Goal: Contribute content: Contribute content

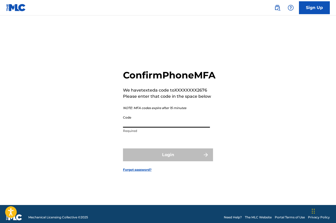
click at [162, 125] on input "Code" at bounding box center [166, 120] width 87 height 15
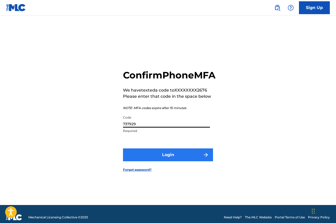
type input "737929"
click at [159, 159] on button "Login" at bounding box center [168, 154] width 90 height 13
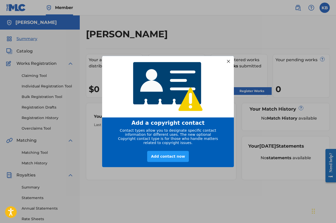
click at [229, 61] on div at bounding box center [228, 61] width 7 height 7
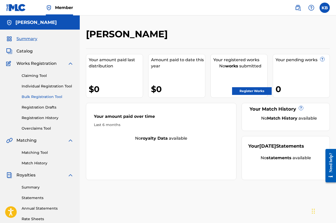
click at [39, 96] on link "Bulk Registration Tool" at bounding box center [48, 96] width 52 height 5
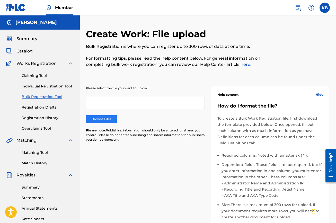
click at [107, 118] on label "Browse Files" at bounding box center [101, 119] width 31 height 8
click at [0, 0] on input "Browse Files" at bounding box center [0, 0] width 0 height 0
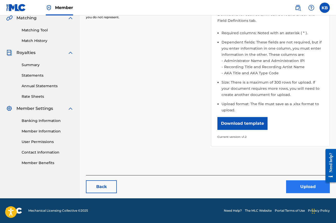
scroll to position [122, 0]
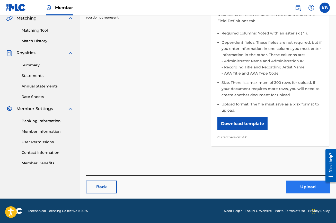
click at [298, 185] on button "Upload" at bounding box center [308, 187] width 44 height 13
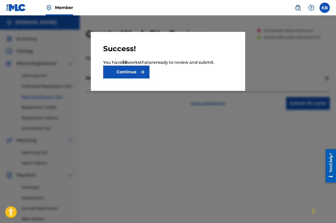
click at [127, 71] on button "Continue" at bounding box center [126, 72] width 46 height 13
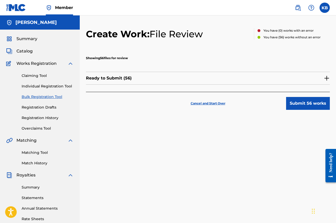
click at [120, 81] on p "Ready to Submit ( 56 )" at bounding box center [109, 78] width 46 height 6
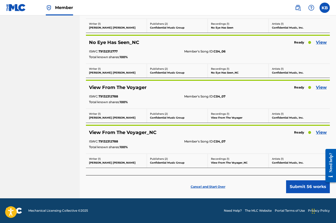
scroll to position [2425, 0]
click at [295, 188] on button "Submit 56 works" at bounding box center [308, 186] width 44 height 13
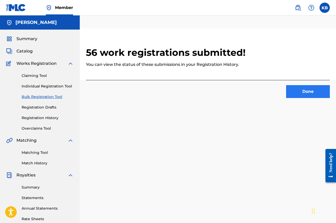
click at [309, 94] on button "Done" at bounding box center [308, 91] width 44 height 13
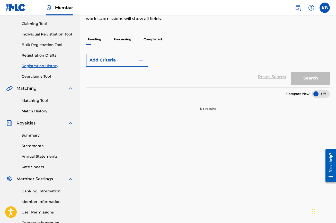
scroll to position [59, 0]
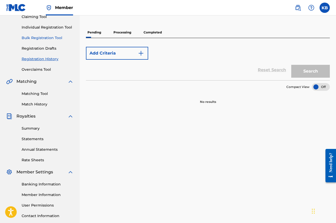
click at [46, 37] on link "Bulk Registration Tool" at bounding box center [48, 37] width 52 height 5
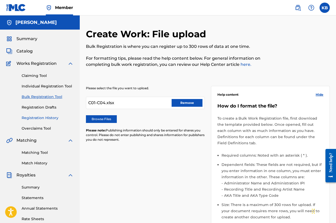
click at [48, 119] on link "Registration History" at bounding box center [48, 117] width 52 height 5
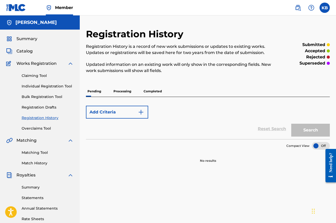
click at [117, 92] on p "Processing" at bounding box center [122, 91] width 21 height 11
click at [126, 90] on p "Processing" at bounding box center [122, 91] width 21 height 11
click at [92, 94] on p "Pending" at bounding box center [94, 91] width 17 height 11
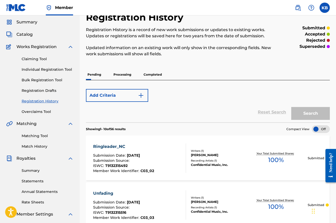
scroll to position [1, 0]
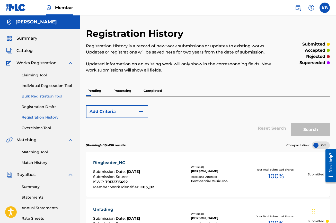
click at [53, 95] on link "Bulk Registration Tool" at bounding box center [48, 96] width 52 height 5
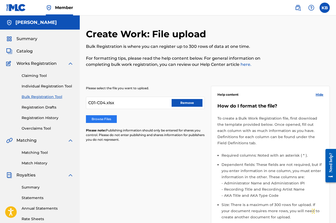
click at [109, 121] on label "Browse Files" at bounding box center [101, 119] width 31 height 8
click at [0, 0] on input "Browse Files" at bounding box center [0, 0] width 0 height 0
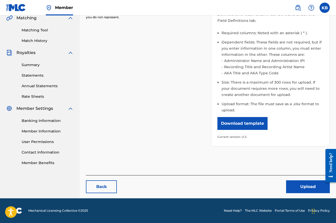
scroll to position [122, 0]
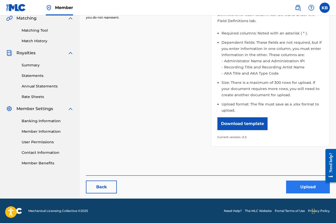
click at [294, 188] on button "Upload" at bounding box center [308, 187] width 44 height 13
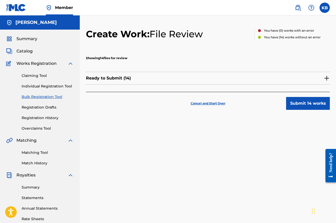
click at [123, 78] on p "Ready to Submit ( 14 )" at bounding box center [108, 78] width 45 height 6
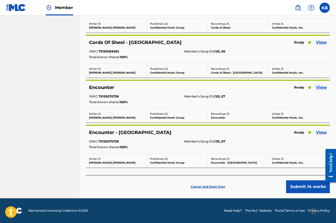
scroll to position [547, 0]
click at [295, 190] on button "Submit 14 works" at bounding box center [308, 186] width 44 height 13
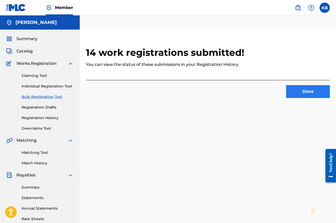
click at [299, 93] on button "Done" at bounding box center [308, 91] width 44 height 13
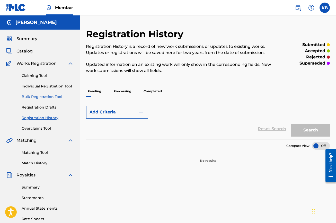
click at [42, 96] on link "Bulk Registration Tool" at bounding box center [48, 96] width 52 height 5
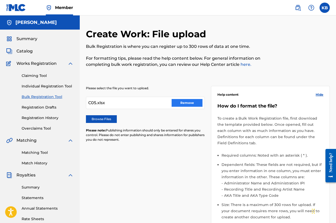
click at [186, 104] on button "Remove" at bounding box center [187, 103] width 31 height 8
click at [104, 118] on label "Browse Files" at bounding box center [101, 119] width 31 height 8
click at [0, 0] on input "Browse Files" at bounding box center [0, 0] width 0 height 0
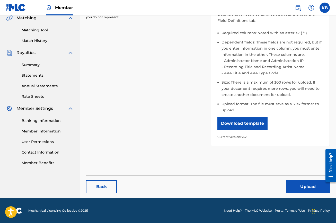
scroll to position [122, 0]
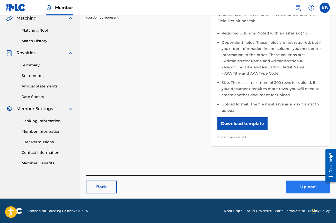
click at [296, 185] on button "Upload" at bounding box center [308, 187] width 44 height 13
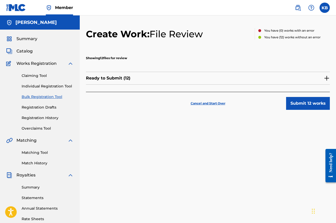
click at [260, 76] on div "Ready to Submit ( 12 )" at bounding box center [208, 78] width 244 height 13
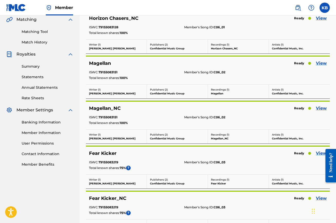
scroll to position [128, 0]
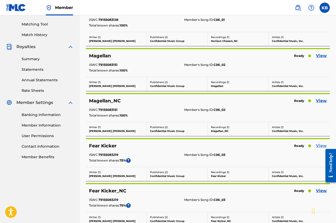
click at [318, 146] on link "View" at bounding box center [321, 146] width 11 height 6
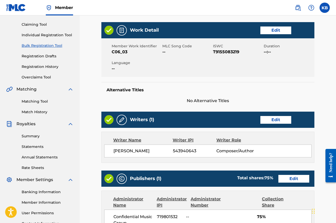
scroll to position [55, 0]
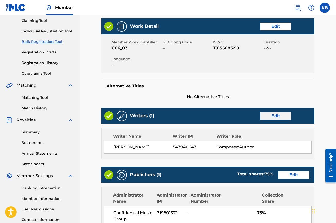
click at [273, 114] on link "Edit" at bounding box center [275, 116] width 31 height 8
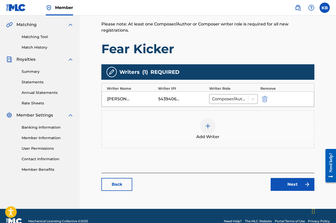
scroll to position [118, 0]
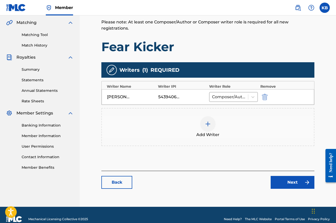
click at [207, 126] on img at bounding box center [208, 124] width 6 height 6
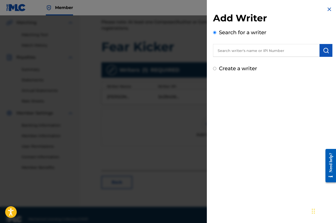
click at [237, 52] on input "text" at bounding box center [266, 50] width 106 height 13
click at [231, 69] on label "Create a writer" at bounding box center [238, 68] width 38 height 6
radio input "true"
click at [216, 69] on input "Create a writer" at bounding box center [214, 68] width 3 height 3
radio input "false"
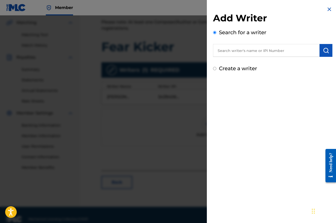
radio input "true"
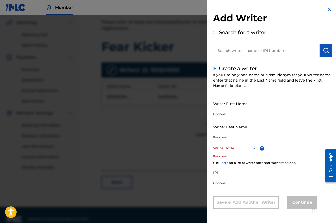
click at [234, 106] on input "Writer First Name" at bounding box center [258, 103] width 91 height 15
type input "[PERSON_NAME]"
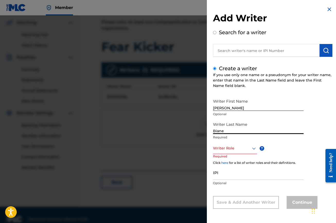
type input "Biane"
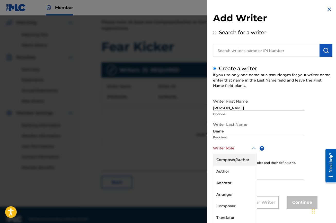
click at [233, 151] on div at bounding box center [235, 148] width 44 height 6
click at [231, 161] on div "Composer/Author" at bounding box center [234, 160] width 43 height 12
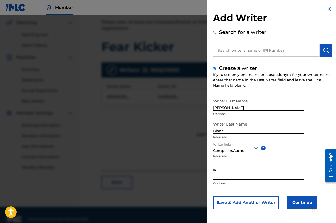
click at [227, 175] on input "IPI" at bounding box center [258, 172] width 91 height 15
paste input "579939468"
type input "579939468"
click at [298, 204] on button "Continue" at bounding box center [301, 202] width 31 height 13
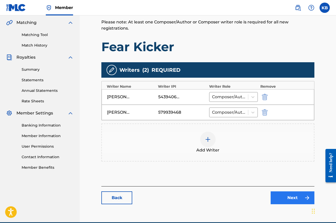
click at [289, 196] on link "Next" at bounding box center [293, 197] width 44 height 13
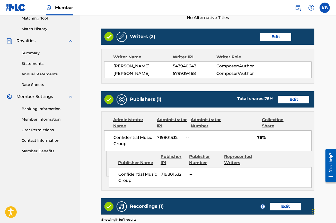
scroll to position [136, 0]
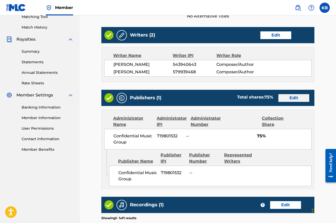
click at [290, 100] on link "Edit" at bounding box center [293, 98] width 31 height 8
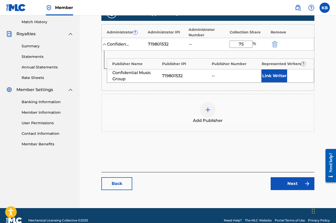
scroll to position [145, 0]
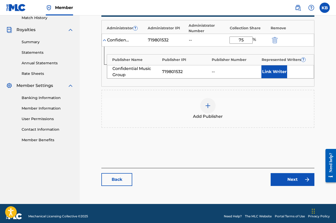
click at [205, 106] on img at bounding box center [208, 106] width 6 height 6
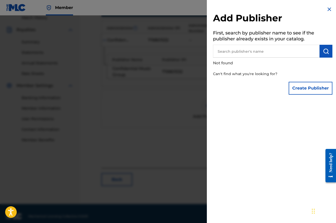
click at [251, 48] on input "text" at bounding box center [266, 51] width 106 height 13
type input "confidential mx"
click at [324, 52] on img "submit" at bounding box center [326, 51] width 6 height 6
click at [302, 90] on button "Create Publisher" at bounding box center [311, 88] width 44 height 13
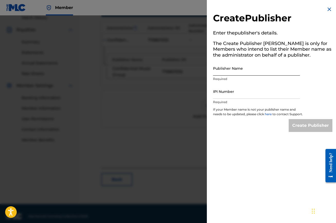
click at [229, 75] on input "Publisher Name" at bounding box center [256, 68] width 87 height 15
type input "Confidential MX"
click at [232, 95] on input "IPI Number" at bounding box center [256, 91] width 87 height 15
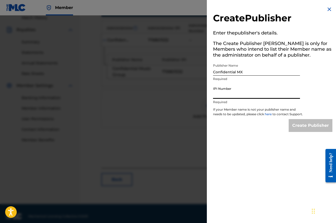
paste input "724052376"
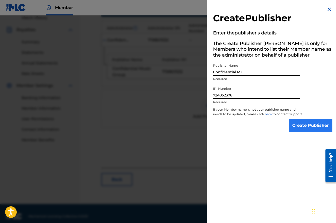
type input "724052376"
click at [299, 132] on input "Create Publisher" at bounding box center [311, 125] width 44 height 13
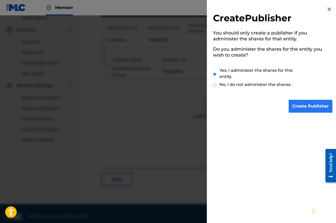
click at [300, 105] on input "Create Publisher" at bounding box center [311, 106] width 44 height 13
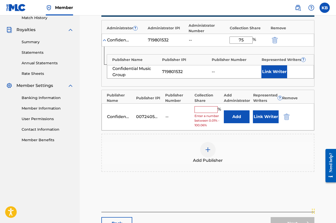
click at [204, 110] on input "text" at bounding box center [205, 109] width 23 height 7
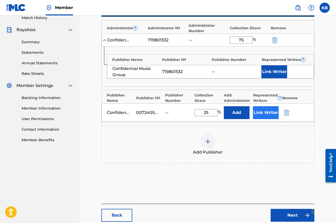
type input "25"
click at [259, 109] on button "Link Writer" at bounding box center [266, 112] width 26 height 13
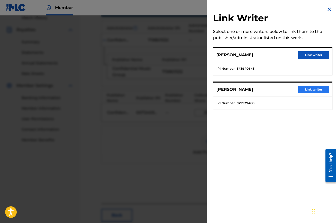
click at [308, 89] on button "Link writer" at bounding box center [313, 90] width 31 height 8
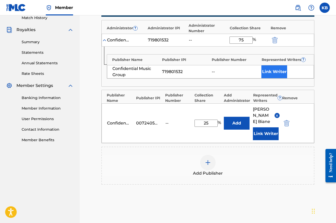
click at [274, 72] on button "Link Writer" at bounding box center [274, 71] width 26 height 13
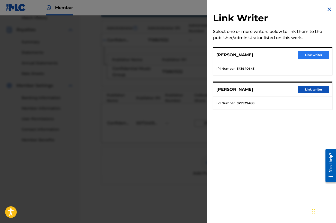
click at [320, 56] on button "Link writer" at bounding box center [313, 55] width 31 height 8
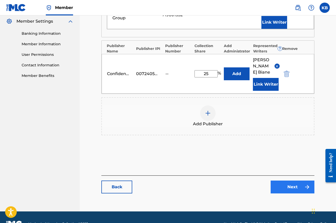
scroll to position [209, 0]
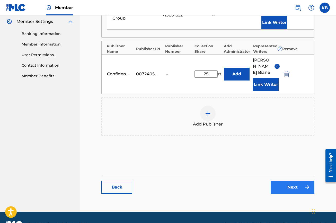
click at [288, 181] on link "Next" at bounding box center [293, 187] width 44 height 13
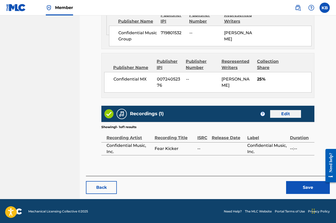
scroll to position [275, 0]
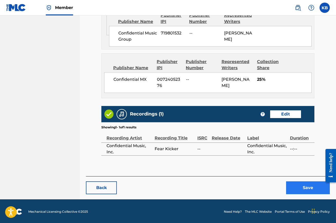
click at [300, 185] on button "Save" at bounding box center [308, 187] width 44 height 13
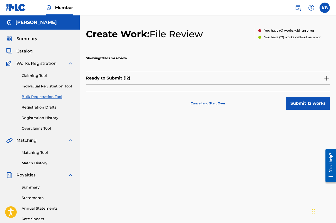
click at [110, 79] on p "Ready to Submit ( 12 )" at bounding box center [108, 78] width 44 height 6
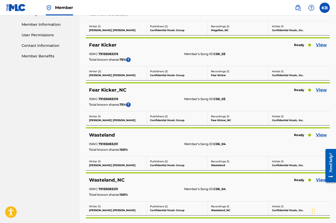
scroll to position [230, 0]
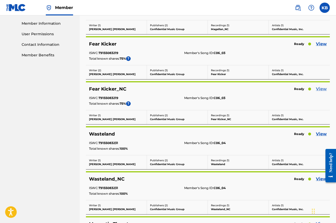
click at [322, 89] on link "View" at bounding box center [321, 89] width 11 height 6
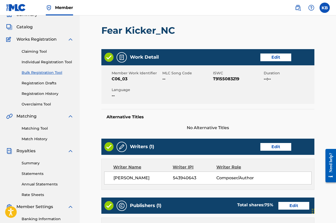
scroll to position [35, 0]
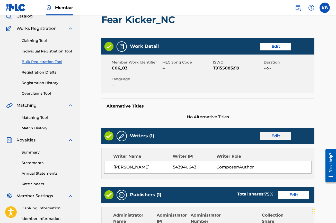
click at [283, 136] on link "Edit" at bounding box center [275, 136] width 31 height 8
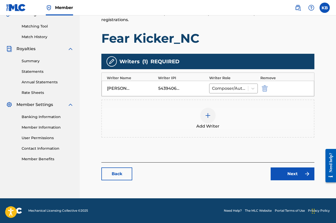
scroll to position [126, 0]
click at [206, 115] on img at bounding box center [208, 115] width 6 height 6
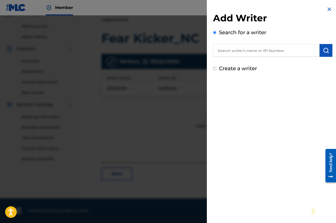
click at [229, 69] on label "Create a writer" at bounding box center [238, 68] width 38 height 6
radio input "true"
click at [216, 69] on input "Create a writer" at bounding box center [214, 68] width 3 height 3
radio input "false"
radio input "true"
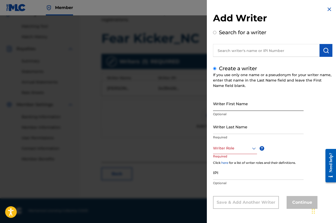
click at [228, 105] on input "Writer First Name" at bounding box center [258, 103] width 91 height 15
type input "[PERSON_NAME]"
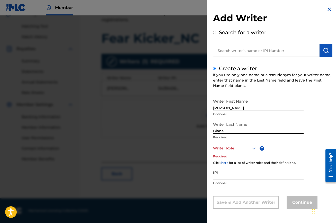
type input "Biane"
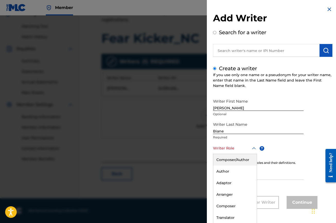
click at [227, 151] on div "Writer Role" at bounding box center [235, 148] width 44 height 12
click at [228, 162] on div "Composer/Author" at bounding box center [234, 160] width 43 height 12
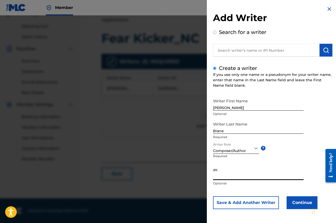
click at [226, 177] on input "IPI" at bounding box center [258, 172] width 91 height 15
paste input "579939468"
type input "579939468"
click at [298, 202] on button "Continue" at bounding box center [301, 202] width 31 height 13
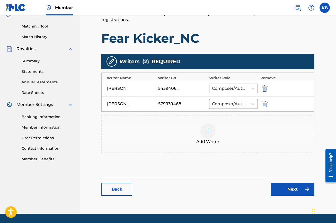
click at [147, 106] on div "[PERSON_NAME]" at bounding box center [131, 104] width 49 height 6
click at [114, 101] on div "[PERSON_NAME]" at bounding box center [118, 104] width 23 height 6
click at [114, 102] on div "[PERSON_NAME]" at bounding box center [118, 104] width 23 height 6
click at [117, 103] on div "[PERSON_NAME]" at bounding box center [118, 104] width 23 height 6
click at [114, 64] on img at bounding box center [112, 61] width 6 height 6
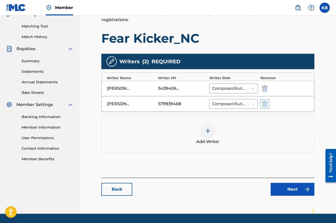
click at [263, 105] on img "submit" at bounding box center [265, 104] width 6 height 6
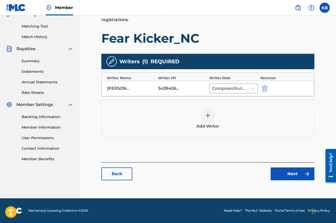
click at [209, 118] on img at bounding box center [208, 115] width 6 height 6
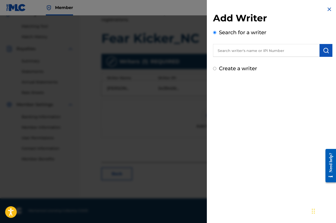
click at [233, 71] on label "Create a writer" at bounding box center [238, 68] width 38 height 6
radio input "true"
click at [216, 70] on input "Create a writer" at bounding box center [214, 68] width 3 height 3
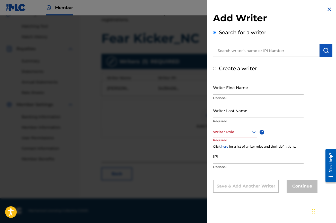
radio input "false"
radio input "true"
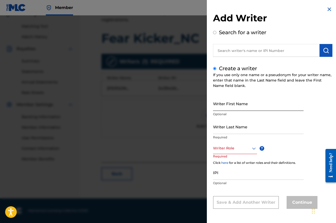
click at [233, 105] on input "Writer First Name" at bounding box center [258, 103] width 91 height 15
type input "[PERSON_NAME]"
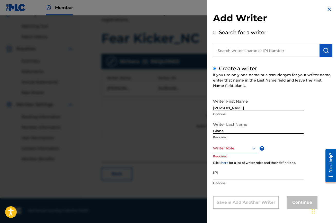
type input "Biane"
click at [235, 148] on div at bounding box center [235, 148] width 44 height 6
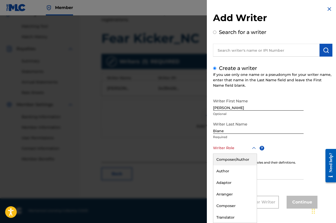
click at [234, 158] on div "Composer/Author" at bounding box center [234, 160] width 43 height 12
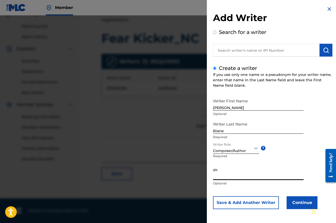
click at [231, 178] on input "IPI" at bounding box center [258, 172] width 91 height 15
paste input "579939468"
type input "579939468"
click at [302, 200] on button "Continue" at bounding box center [301, 202] width 31 height 13
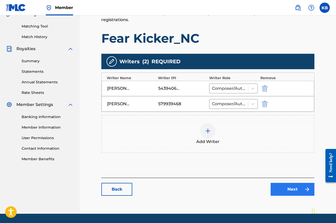
click at [278, 186] on link "Next" at bounding box center [293, 189] width 44 height 13
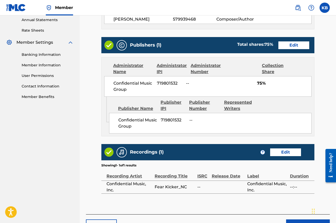
scroll to position [193, 0]
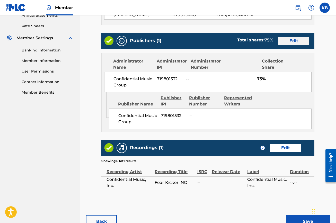
click at [288, 39] on link "Edit" at bounding box center [293, 41] width 31 height 8
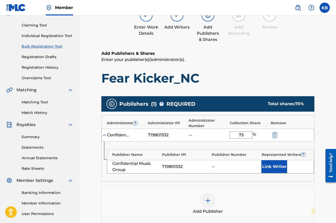
scroll to position [88, 0]
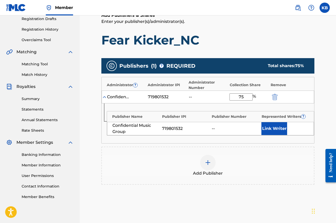
click at [207, 166] on div at bounding box center [207, 162] width 15 height 15
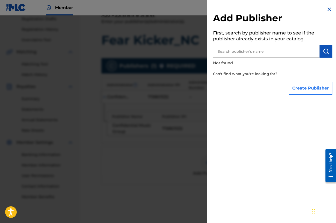
click at [301, 89] on button "Create Publisher" at bounding box center [311, 88] width 44 height 13
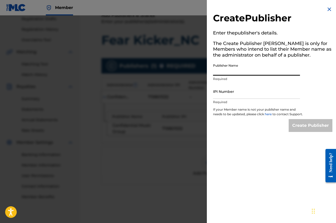
click at [235, 71] on input "Publisher Name" at bounding box center [256, 68] width 87 height 15
type input "Confidential MX"
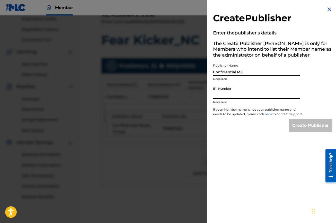
click at [232, 95] on input "IPI Number" at bounding box center [256, 91] width 87 height 15
paste input "724052376"
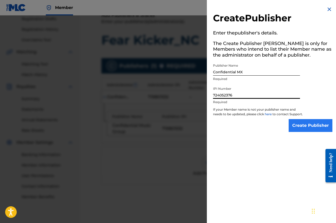
type input "724052376"
click at [302, 127] on input "Create Publisher" at bounding box center [311, 125] width 44 height 13
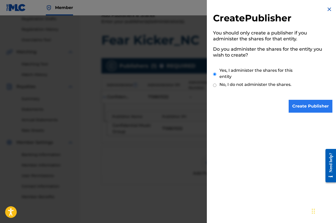
click at [302, 106] on input "Create Publisher" at bounding box center [311, 106] width 44 height 13
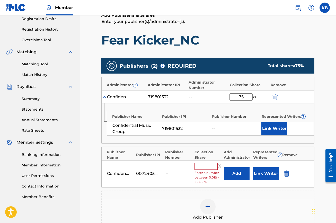
click at [209, 163] on input "text" at bounding box center [205, 166] width 23 height 7
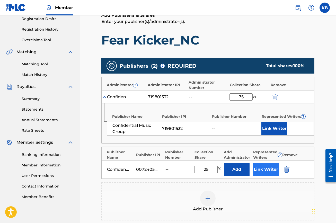
type input "25"
click at [267, 166] on button "Link Writer" at bounding box center [266, 169] width 26 height 13
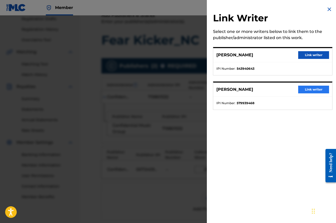
click at [304, 91] on button "Link writer" at bounding box center [313, 90] width 31 height 8
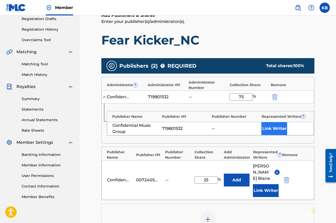
click at [277, 126] on button "Link Writer" at bounding box center [274, 128] width 26 height 13
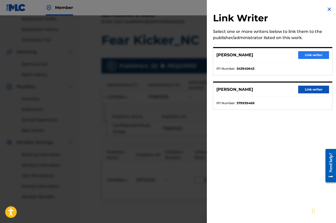
click at [308, 56] on button "Link writer" at bounding box center [313, 55] width 31 height 8
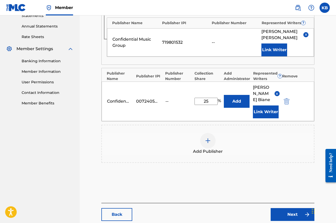
scroll to position [197, 0]
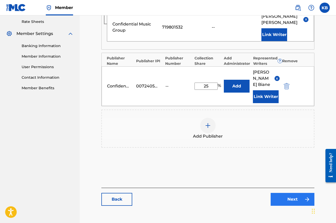
click at [276, 193] on link "Next" at bounding box center [293, 199] width 44 height 13
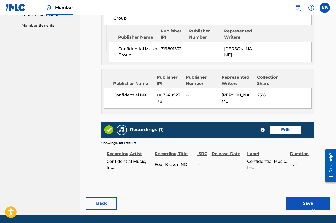
scroll to position [263, 0]
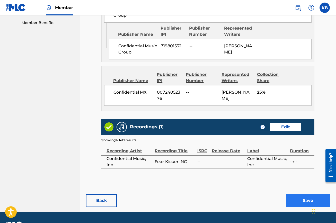
click at [297, 200] on button "Save" at bounding box center [308, 200] width 44 height 13
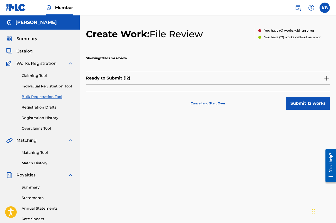
click at [110, 75] on p "Ready to Submit ( 12 )" at bounding box center [108, 78] width 44 height 6
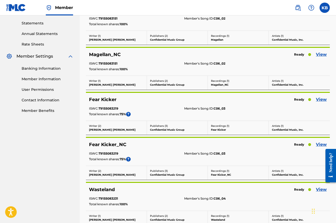
scroll to position [176, 0]
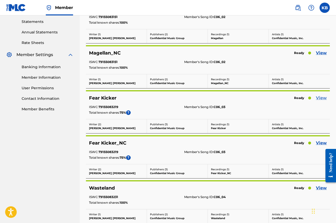
click at [321, 97] on link "View" at bounding box center [321, 98] width 11 height 6
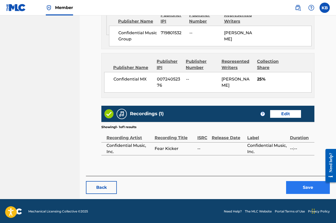
scroll to position [275, 0]
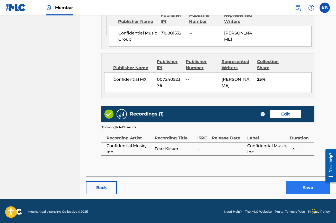
click at [301, 186] on button "Save" at bounding box center [308, 187] width 44 height 13
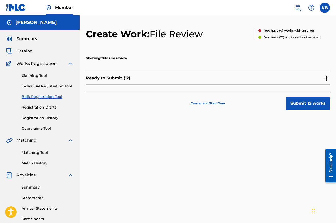
click at [267, 77] on div "Ready to Submit ( 12 )" at bounding box center [208, 78] width 244 height 13
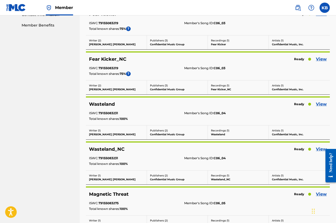
scroll to position [260, 0]
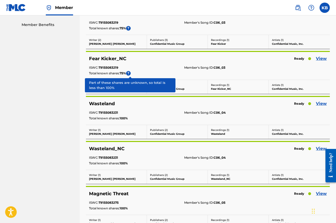
click at [131, 73] on span "?" at bounding box center [128, 73] width 5 height 5
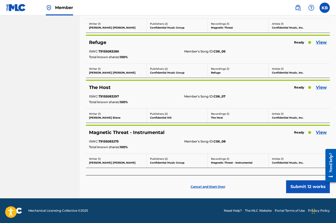
scroll to position [457, 0]
click at [296, 190] on button "Submit 12 works" at bounding box center [308, 186] width 44 height 13
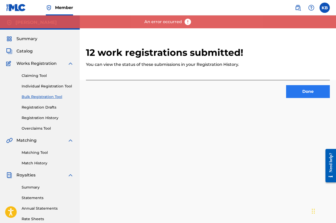
click at [309, 92] on button "Done" at bounding box center [308, 91] width 44 height 13
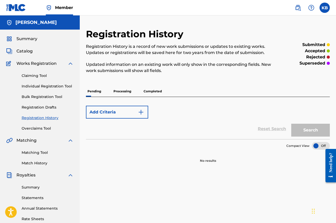
click at [129, 93] on p "Processing" at bounding box center [122, 91] width 21 height 11
click at [122, 94] on p "Processing" at bounding box center [122, 91] width 21 height 11
click at [123, 91] on p "Processing" at bounding box center [122, 91] width 21 height 11
click at [43, 118] on link "Registration History" at bounding box center [48, 117] width 52 height 5
click at [42, 94] on div "Claiming Tool Individual Registration Tool Bulk Registration Tool Registration …" at bounding box center [39, 99] width 67 height 65
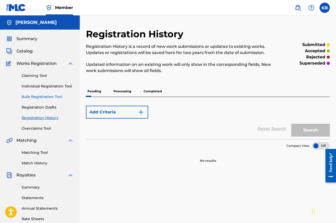
click at [42, 98] on link "Bulk Registration Tool" at bounding box center [48, 96] width 52 height 5
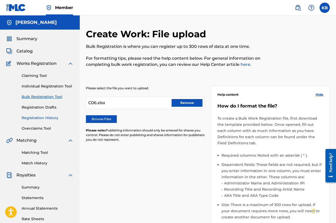
click at [40, 118] on link "Registration History" at bounding box center [48, 117] width 52 height 5
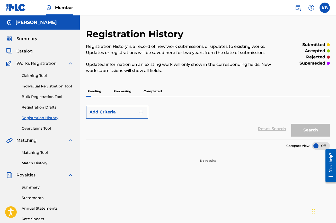
click at [122, 91] on p "Processing" at bounding box center [122, 91] width 21 height 11
click at [123, 95] on p "Processing" at bounding box center [122, 91] width 21 height 11
click at [123, 92] on p "Processing" at bounding box center [122, 91] width 21 height 11
click at [157, 90] on p "Completed" at bounding box center [152, 91] width 21 height 11
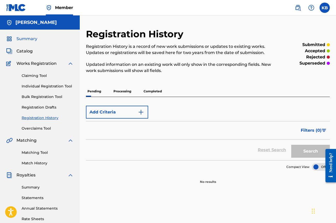
click at [28, 39] on span "Summary" at bounding box center [26, 39] width 21 height 6
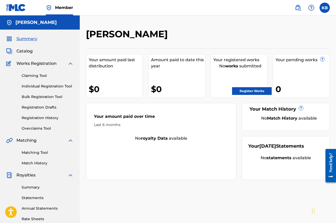
click at [38, 52] on div "Catalog" at bounding box center [39, 51] width 67 height 6
click at [25, 52] on span "Catalog" at bounding box center [24, 51] width 16 height 6
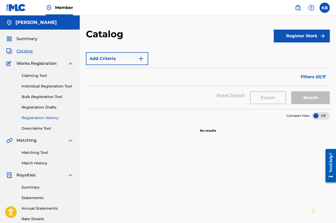
click at [40, 119] on link "Registration History" at bounding box center [48, 117] width 52 height 5
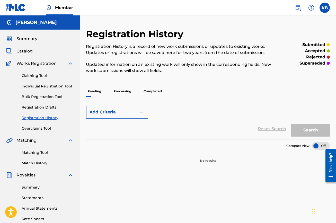
click at [120, 91] on p "Processing" at bounding box center [122, 91] width 21 height 11
click at [121, 92] on p "Processing" at bounding box center [122, 91] width 21 height 11
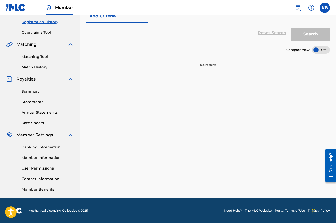
scroll to position [96, 0]
click at [30, 149] on link "Banking Information" at bounding box center [48, 147] width 52 height 5
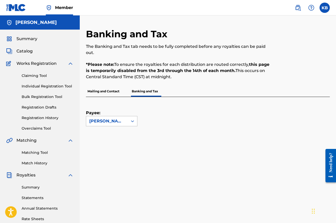
click at [105, 118] on div "[PERSON_NAME]" at bounding box center [106, 121] width 35 height 6
click at [106, 110] on label "Payee:" at bounding box center [99, 113] width 26 height 6
click at [64, 121] on input "Payee:" at bounding box center [64, 121] width 0 height 0
click at [107, 86] on p "Mailing and Contact" at bounding box center [103, 91] width 35 height 11
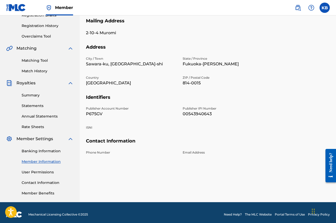
scroll to position [92, 0]
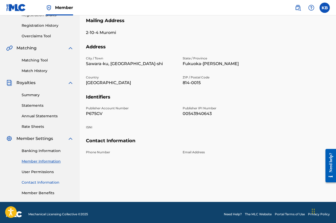
click at [51, 185] on link "Contact Information" at bounding box center [48, 182] width 52 height 5
